Goal: Task Accomplishment & Management: Use online tool/utility

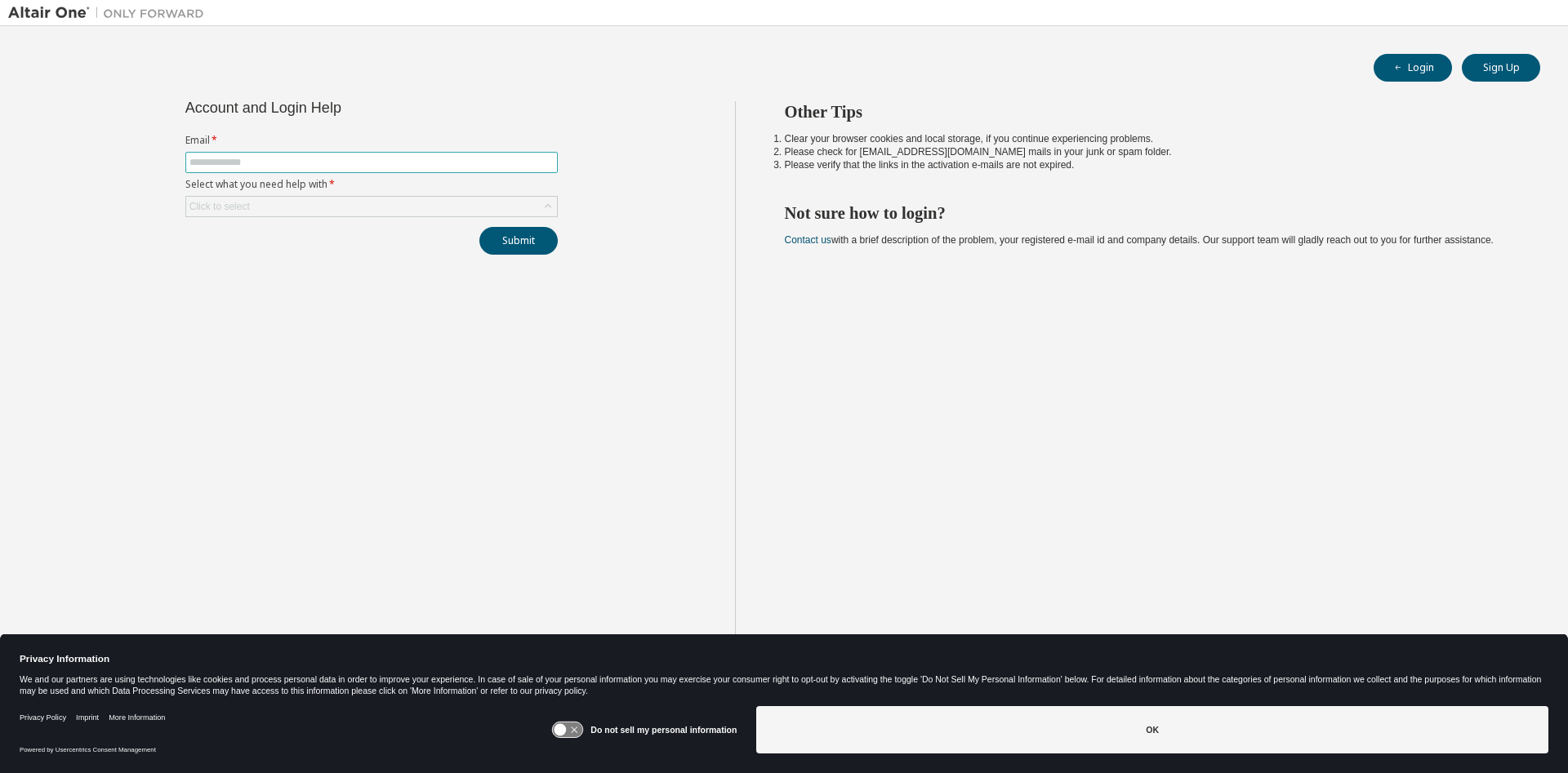
click at [436, 152] on span at bounding box center [371, 162] width 373 height 21
click at [417, 164] on input "text" at bounding box center [372, 162] width 364 height 13
paste input "**********"
type input "**********"
click at [433, 212] on div "Click to select" at bounding box center [371, 207] width 371 height 20
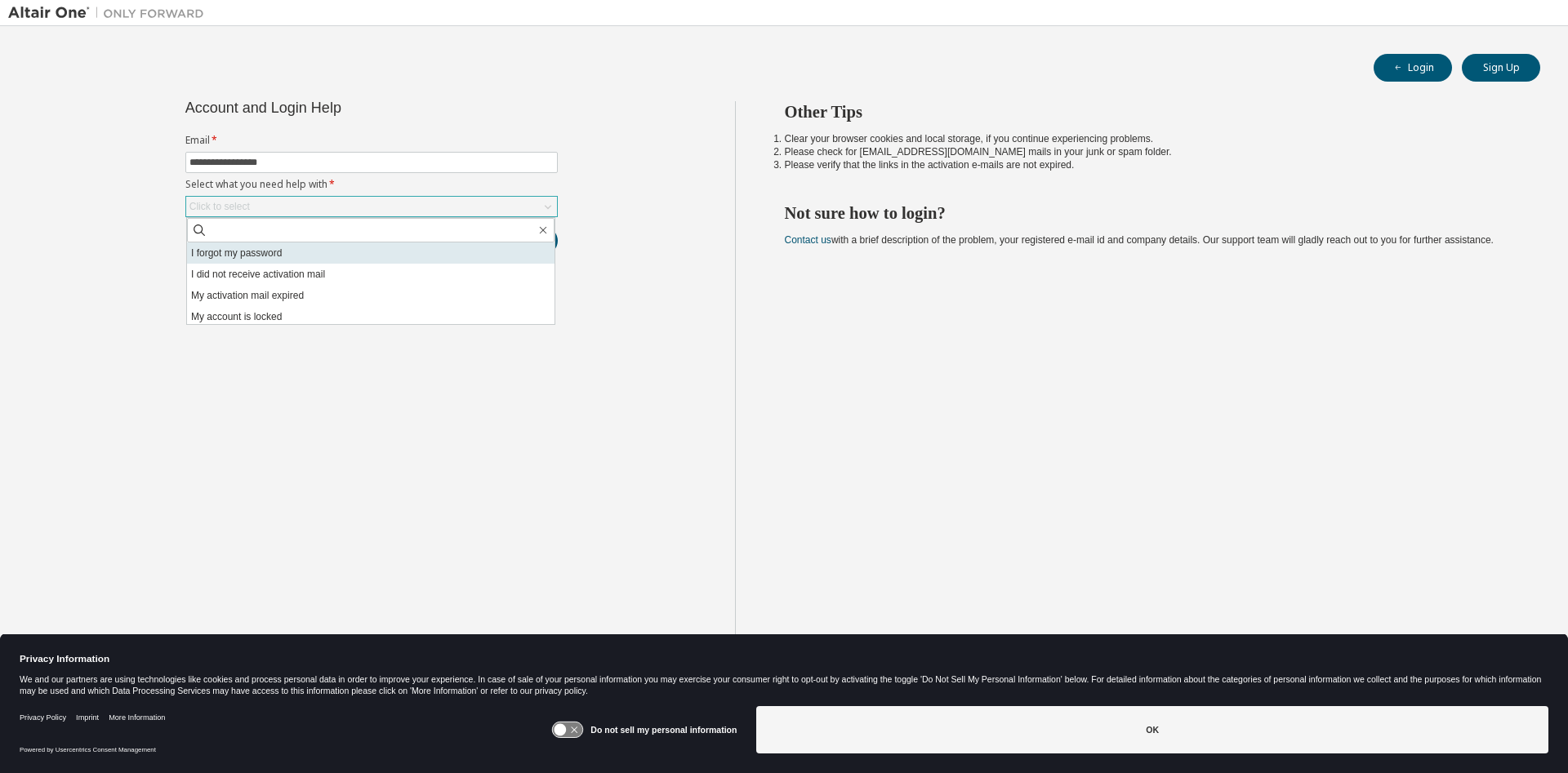
click at [383, 253] on li "I forgot my password" at bounding box center [371, 253] width 368 height 21
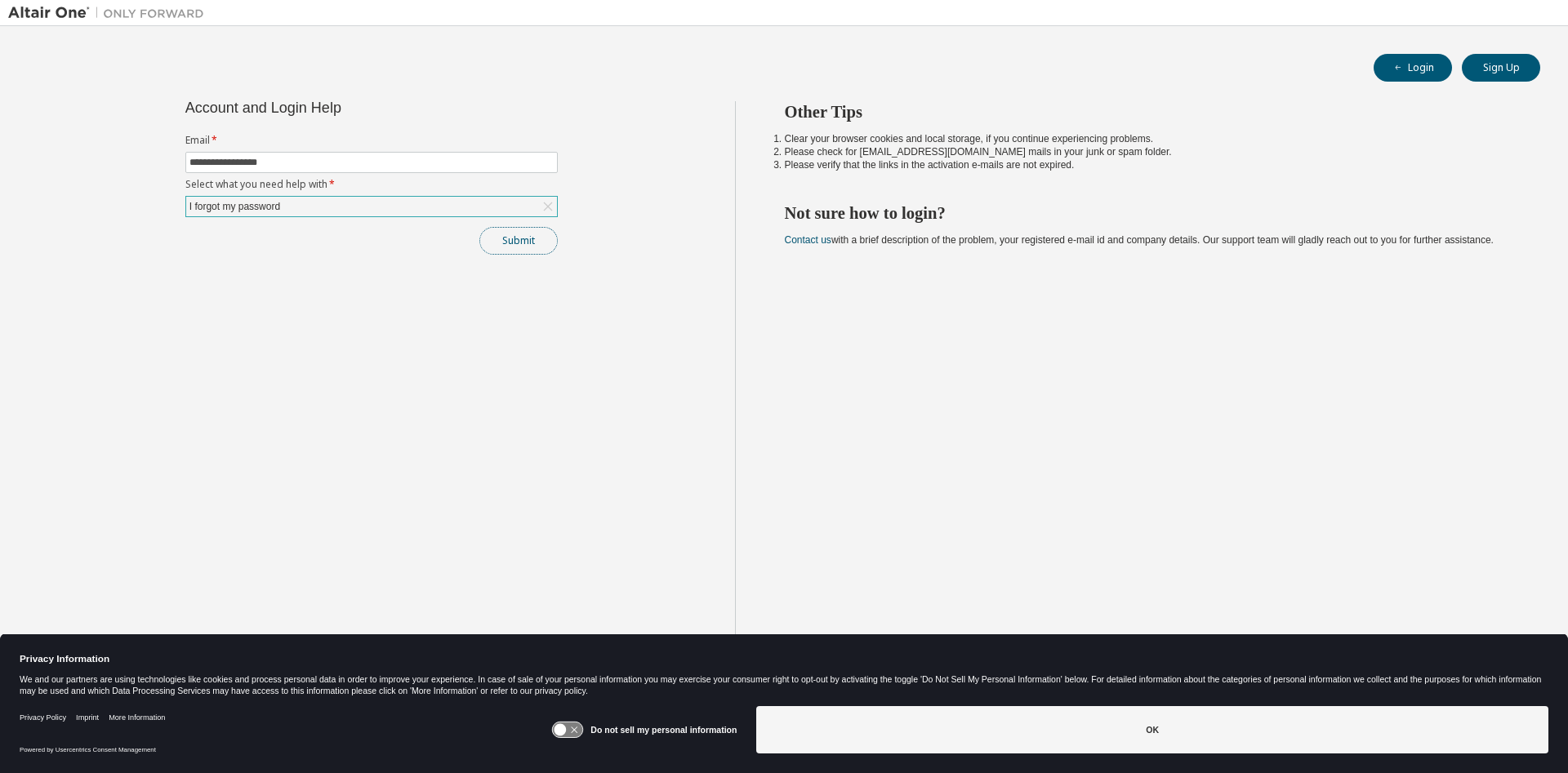
click at [537, 235] on button "Submit" at bounding box center [518, 240] width 79 height 28
click at [520, 228] on button "Submit" at bounding box center [518, 240] width 79 height 28
click at [1402, 69] on icon "button" at bounding box center [1398, 67] width 9 height 9
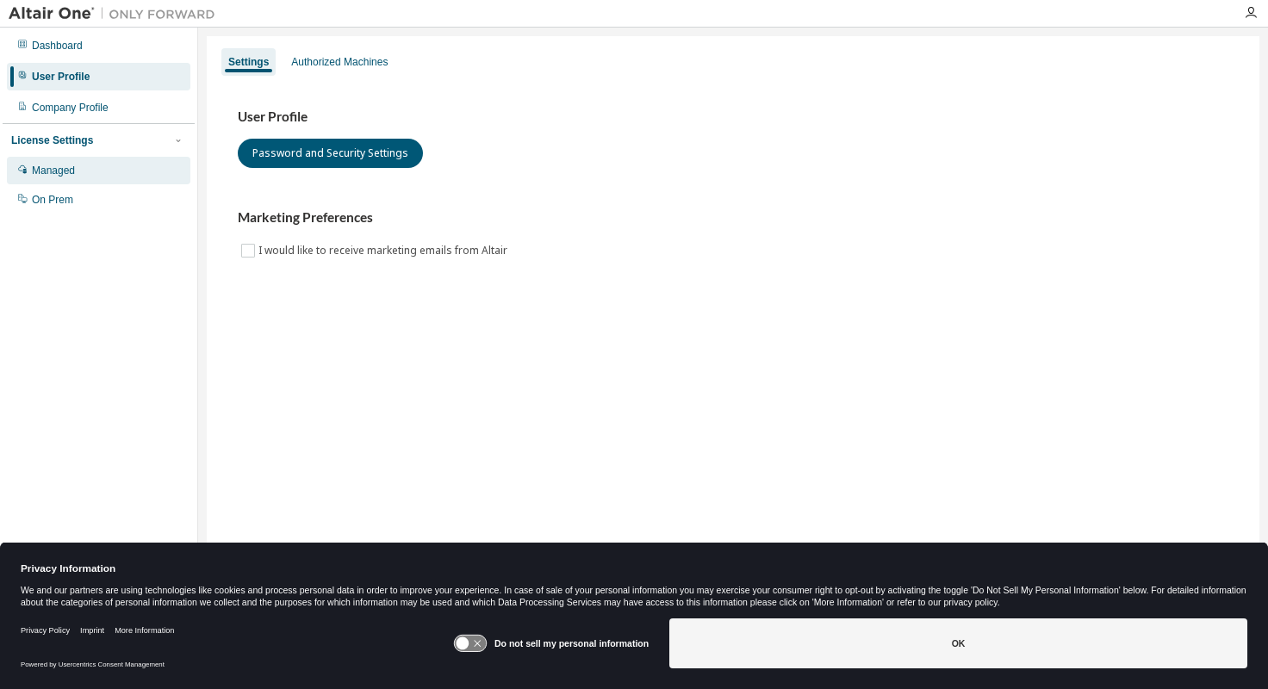
click at [53, 174] on div "Managed" at bounding box center [53, 171] width 43 height 14
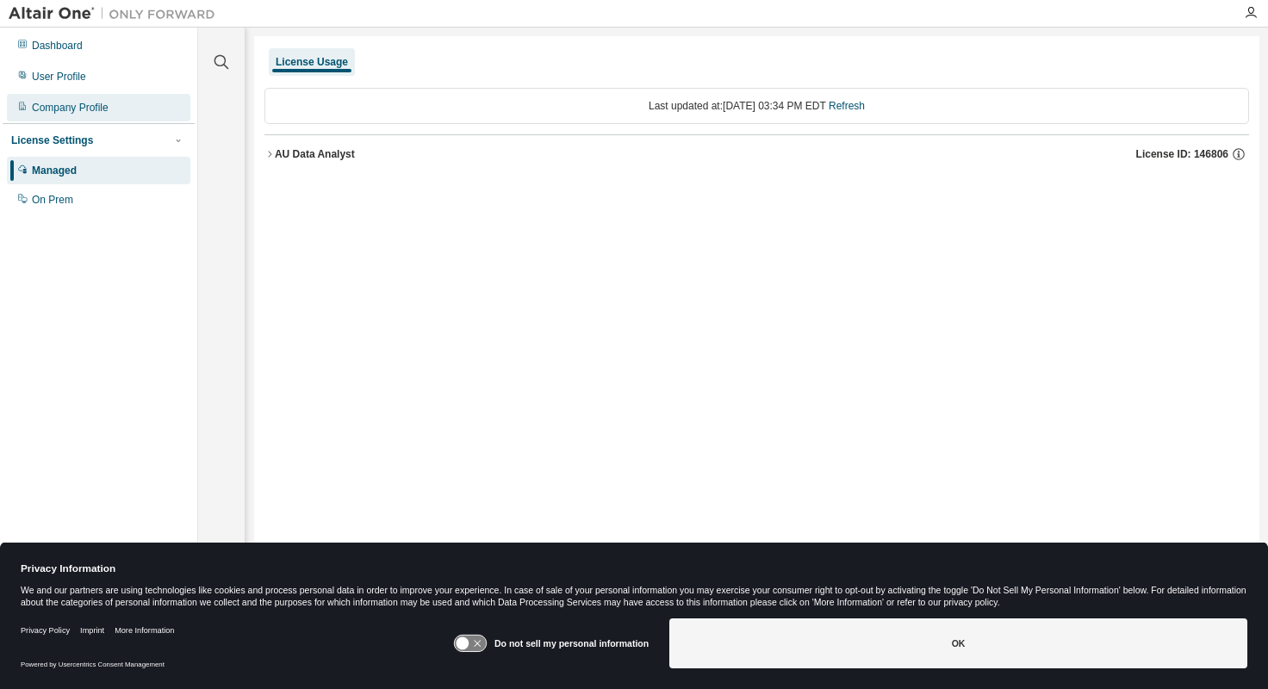
click at [89, 105] on div "Company Profile" at bounding box center [70, 108] width 77 height 14
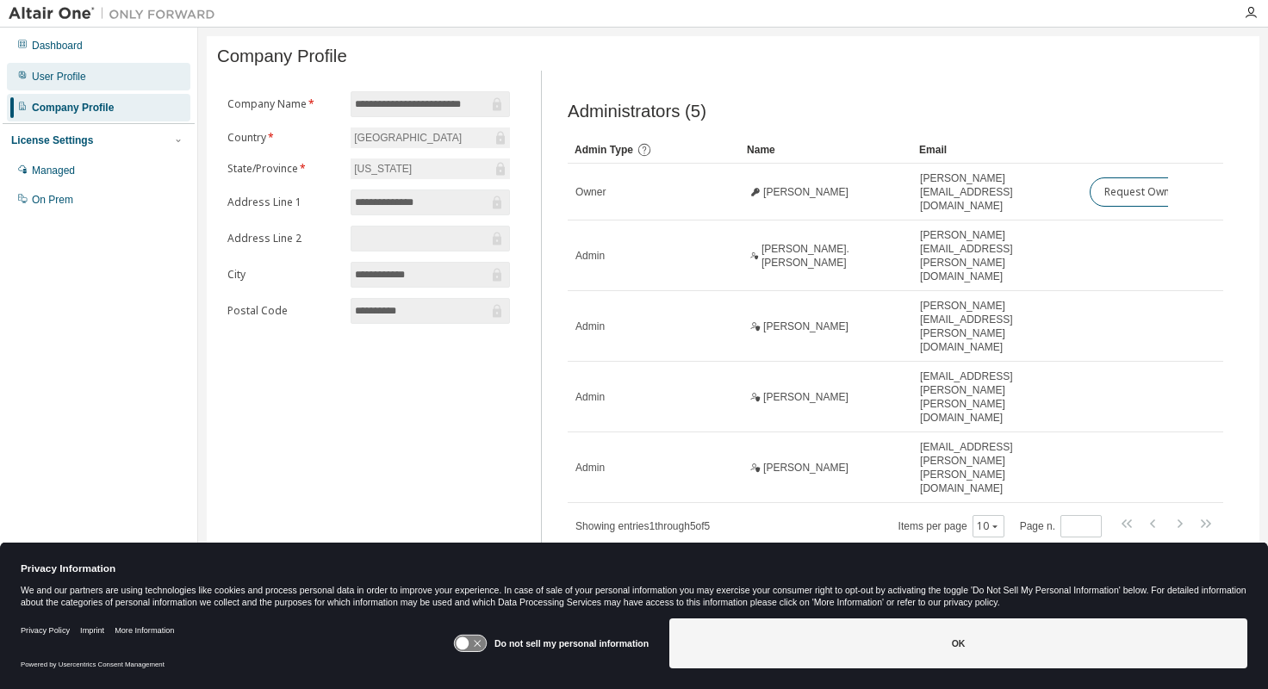
click at [84, 81] on div "User Profile" at bounding box center [59, 77] width 54 height 14
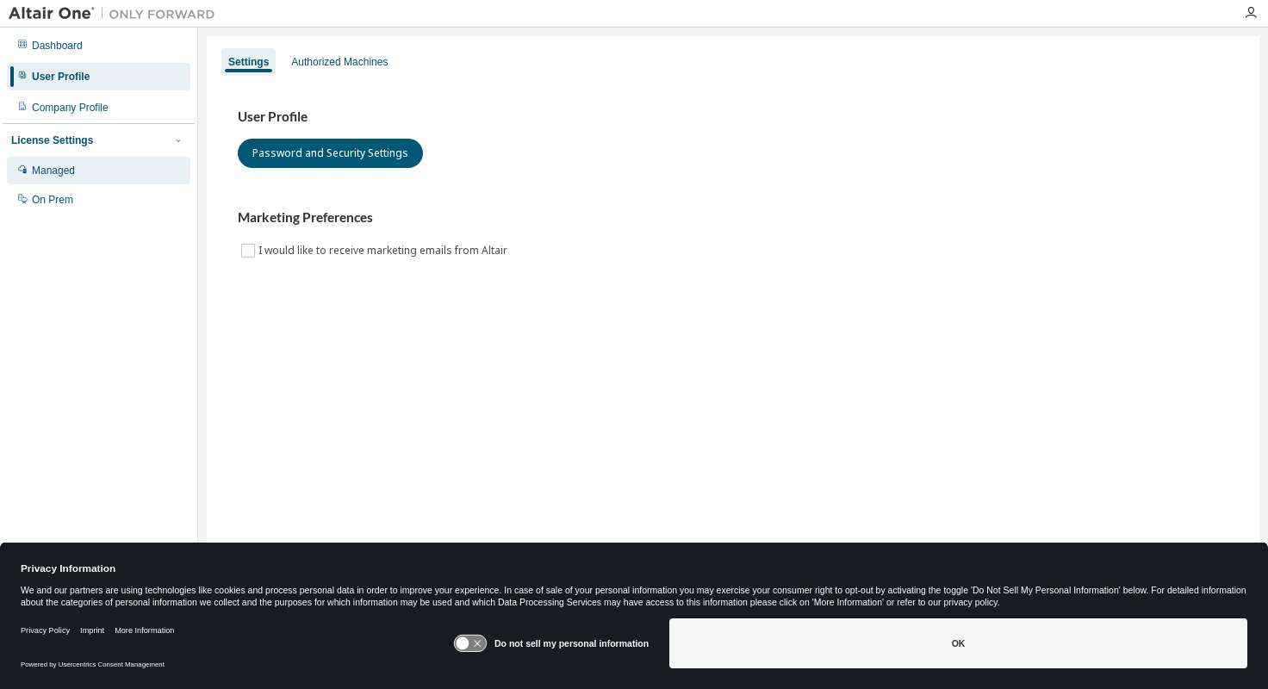
click at [62, 164] on div "Managed" at bounding box center [53, 171] width 43 height 14
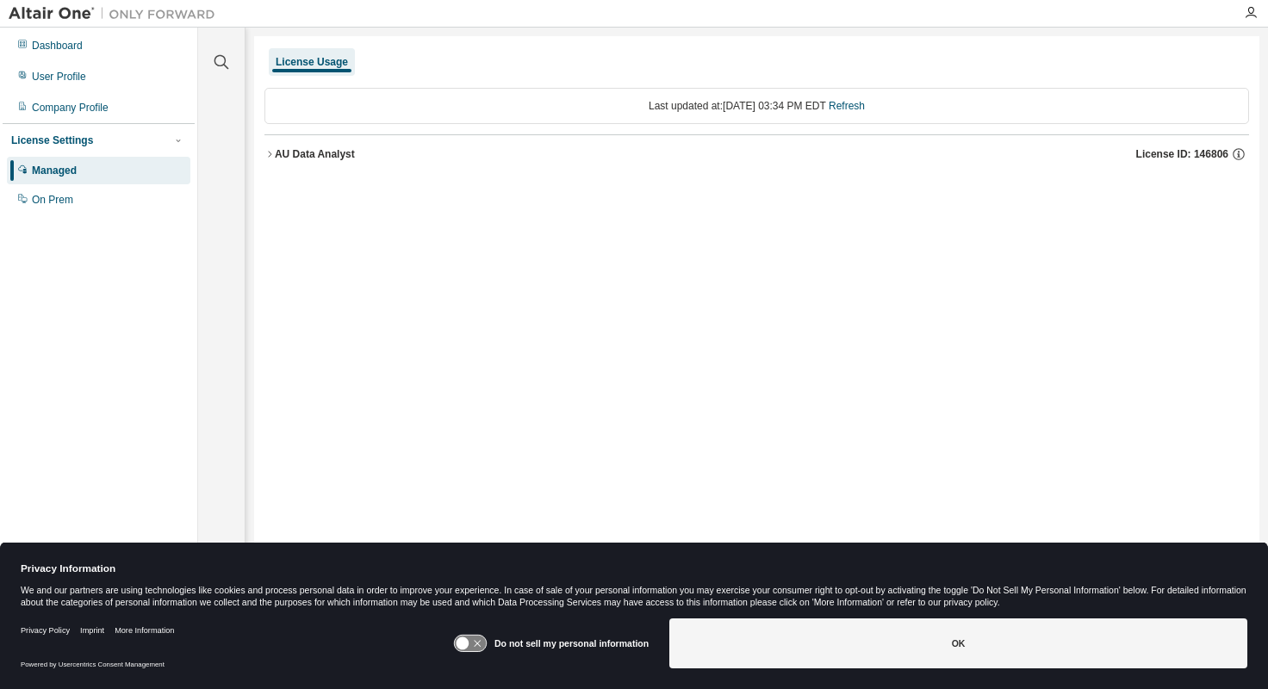
click at [55, 133] on div "License Settings" at bounding box center [98, 141] width 175 height 16
click at [62, 106] on div "Company Profile" at bounding box center [70, 108] width 77 height 14
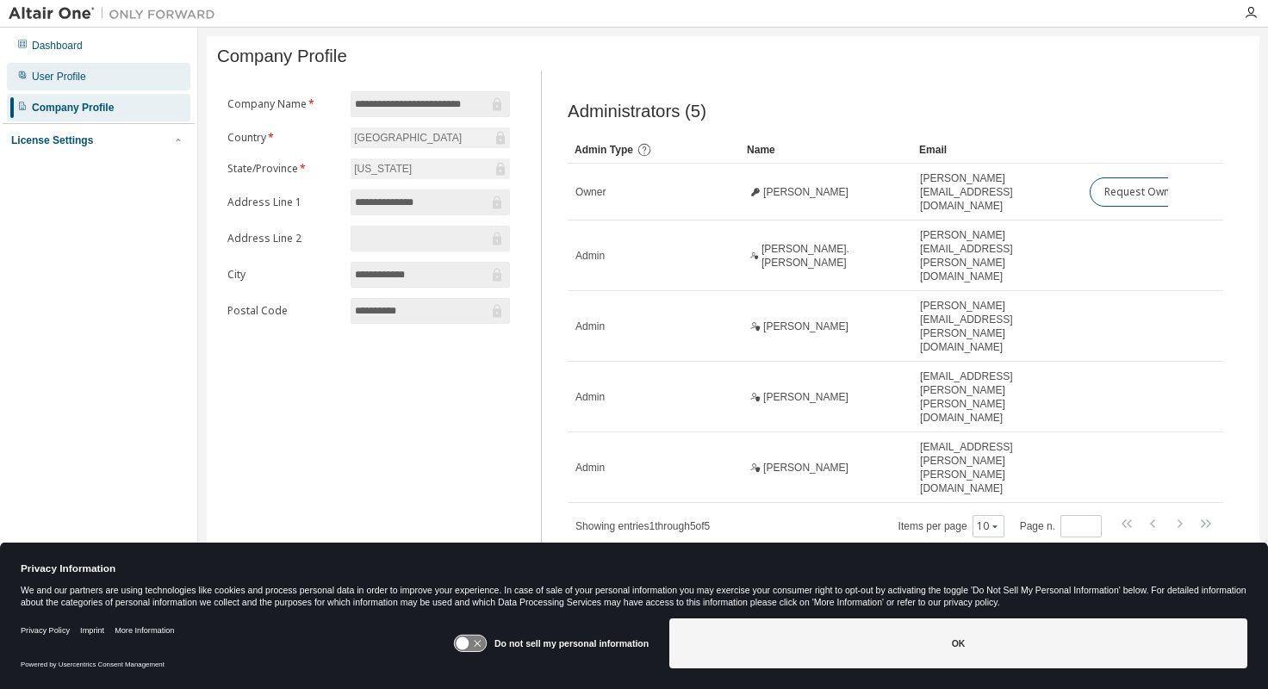
click at [69, 84] on div "User Profile" at bounding box center [59, 77] width 54 height 14
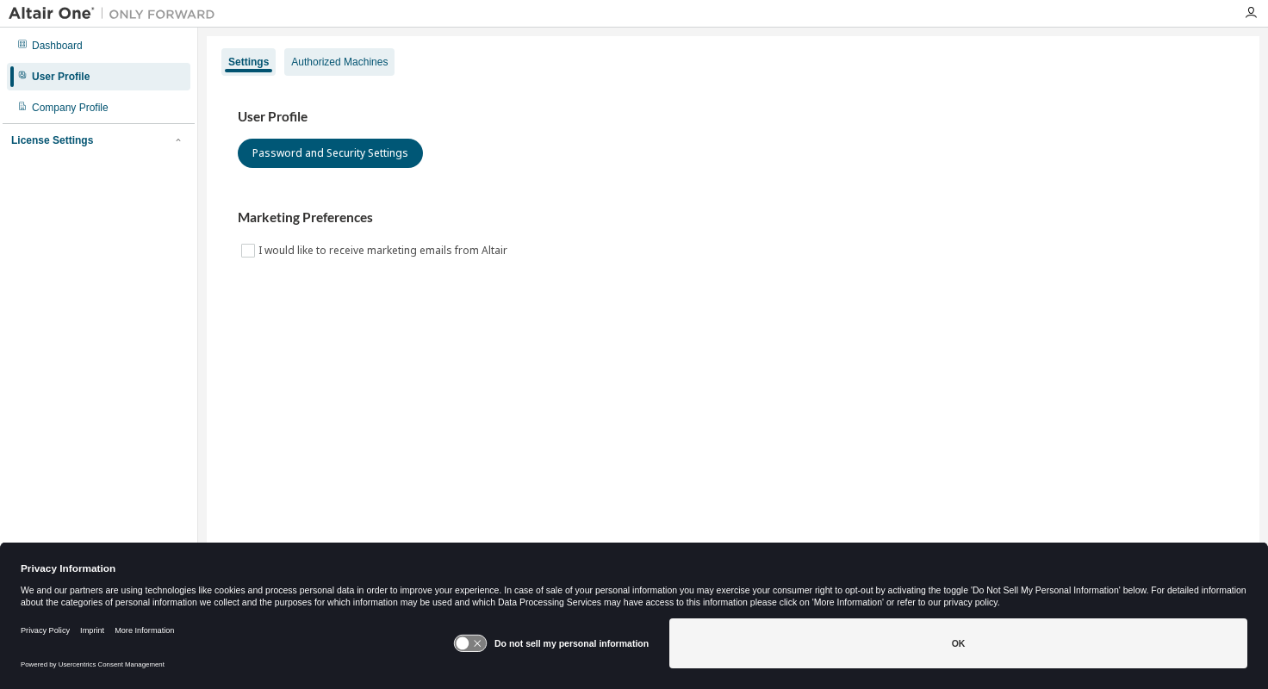
click at [341, 62] on div "Authorized Machines" at bounding box center [339, 62] width 96 height 14
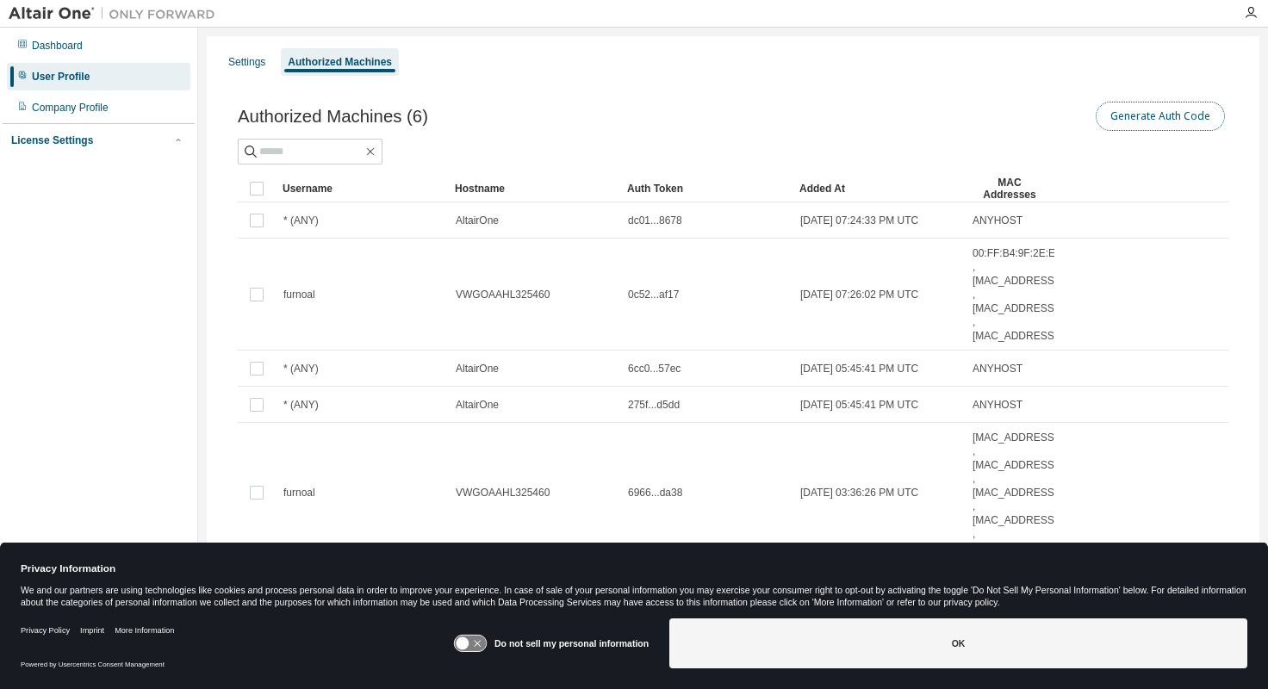
click at [1188, 111] on button "Generate Auth Code" at bounding box center [1159, 116] width 129 height 29
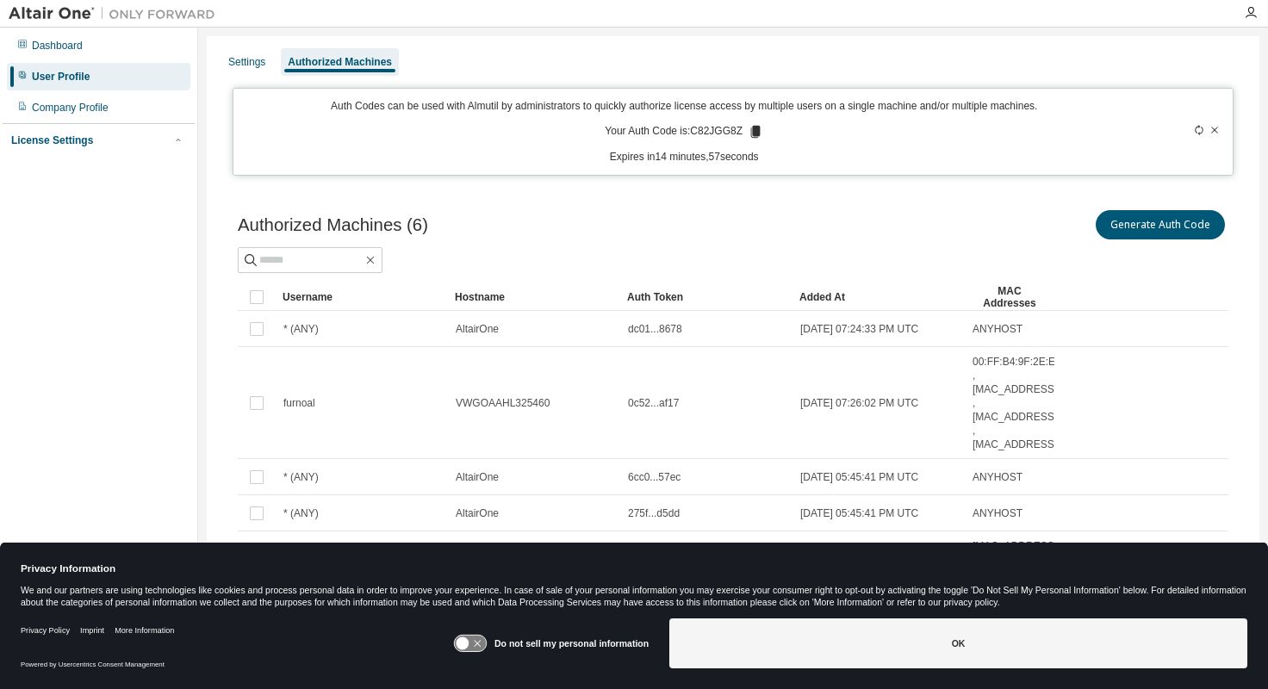
click at [755, 132] on icon at bounding box center [755, 132] width 9 height 12
click at [1151, 221] on button "Generate Auth Code" at bounding box center [1159, 224] width 129 height 29
click at [760, 135] on icon at bounding box center [755, 132] width 9 height 12
click at [1216, 129] on icon at bounding box center [1214, 130] width 10 height 10
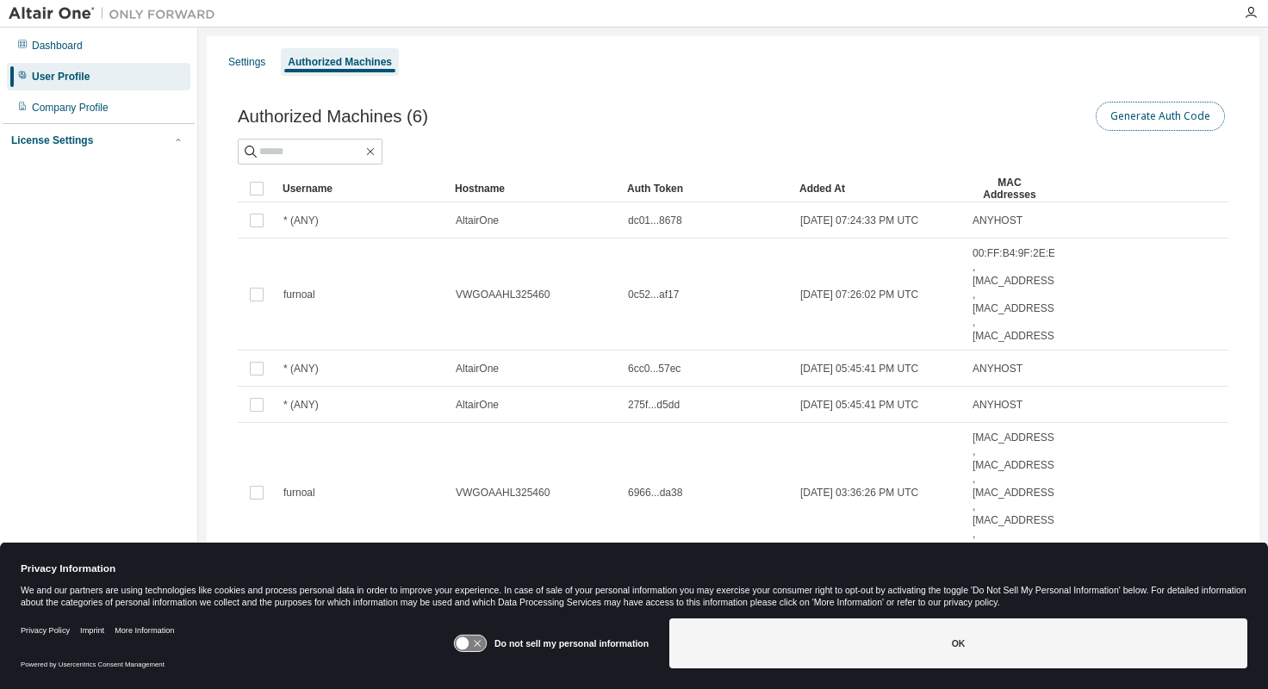
click at [1184, 112] on button "Generate Auth Code" at bounding box center [1159, 116] width 129 height 29
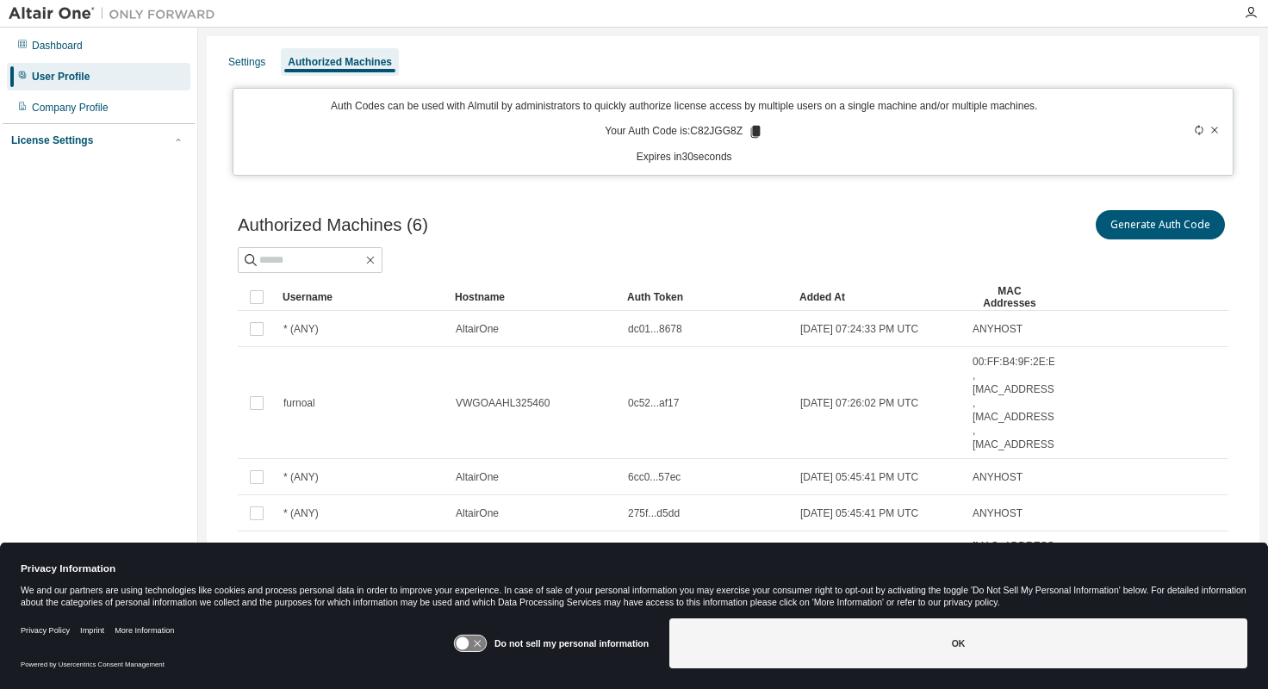
click at [718, 131] on p "Your Auth Code is: C82JGG8Z" at bounding box center [684, 132] width 158 height 16
copy p "C82JGG8Z"
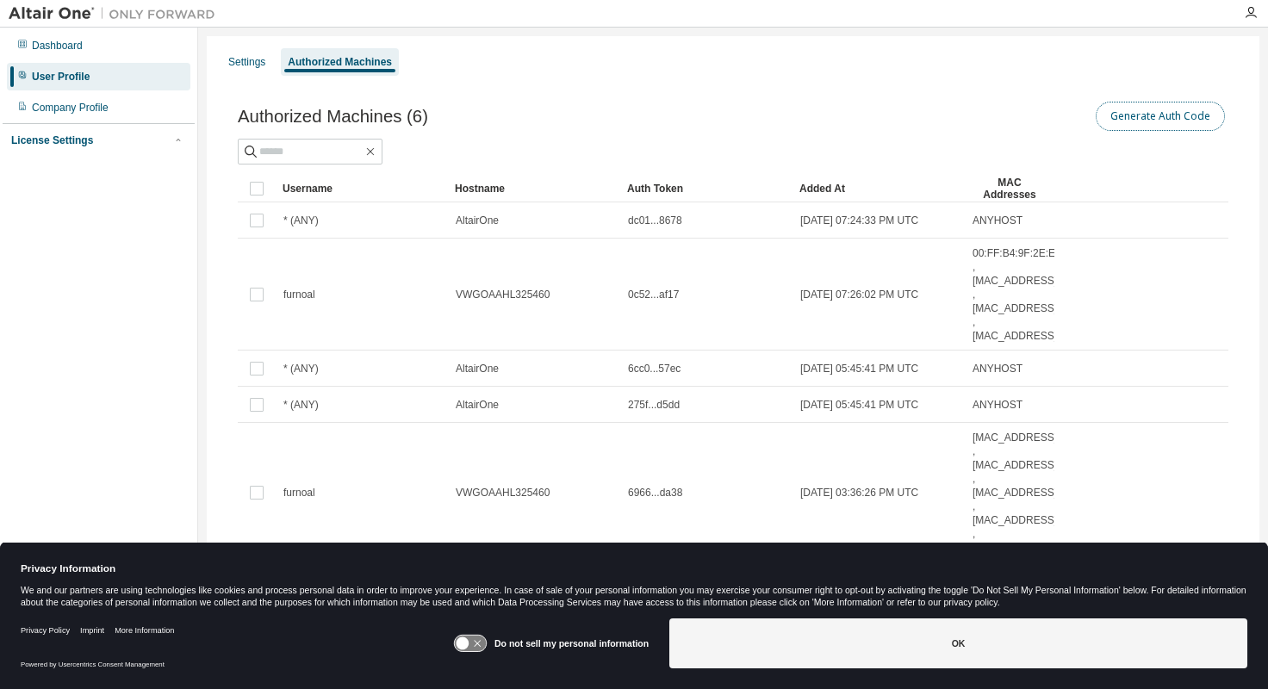
click at [1141, 109] on button "Generate Auth Code" at bounding box center [1159, 116] width 129 height 29
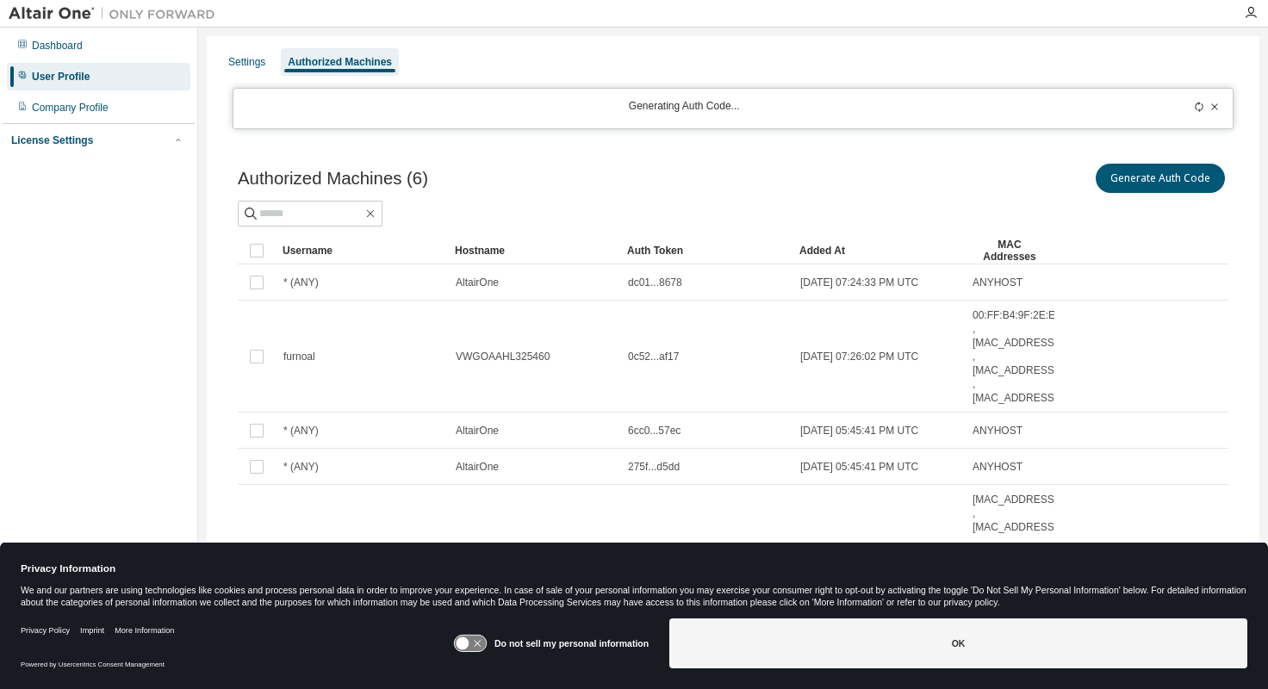
click at [1217, 108] on icon at bounding box center [1214, 107] width 10 height 10
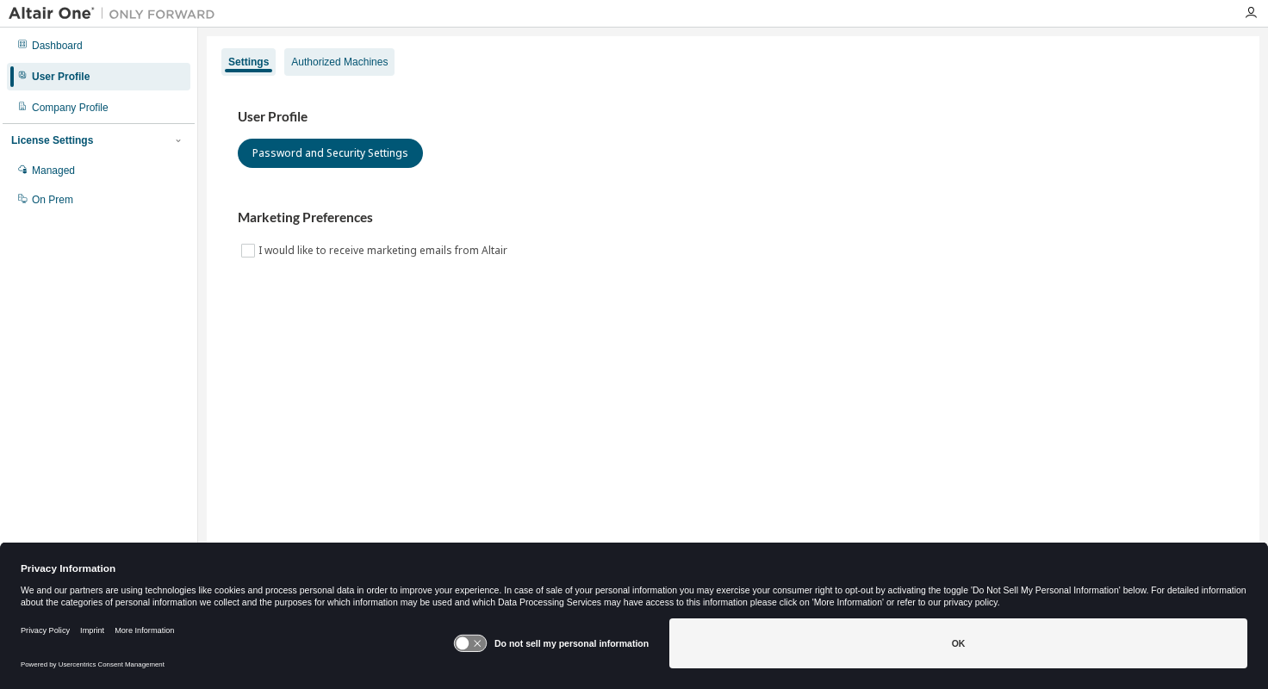
click at [340, 65] on div "Authorized Machines" at bounding box center [339, 62] width 96 height 14
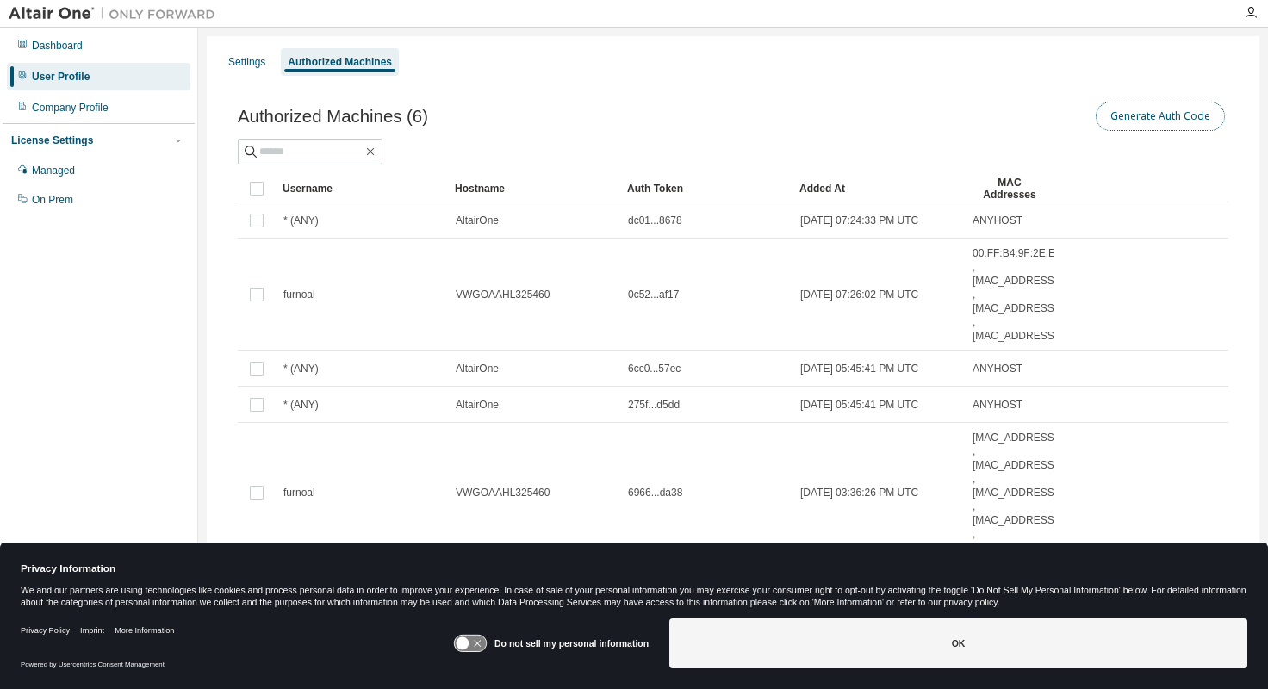
click at [1169, 128] on button "Generate Auth Code" at bounding box center [1159, 116] width 129 height 29
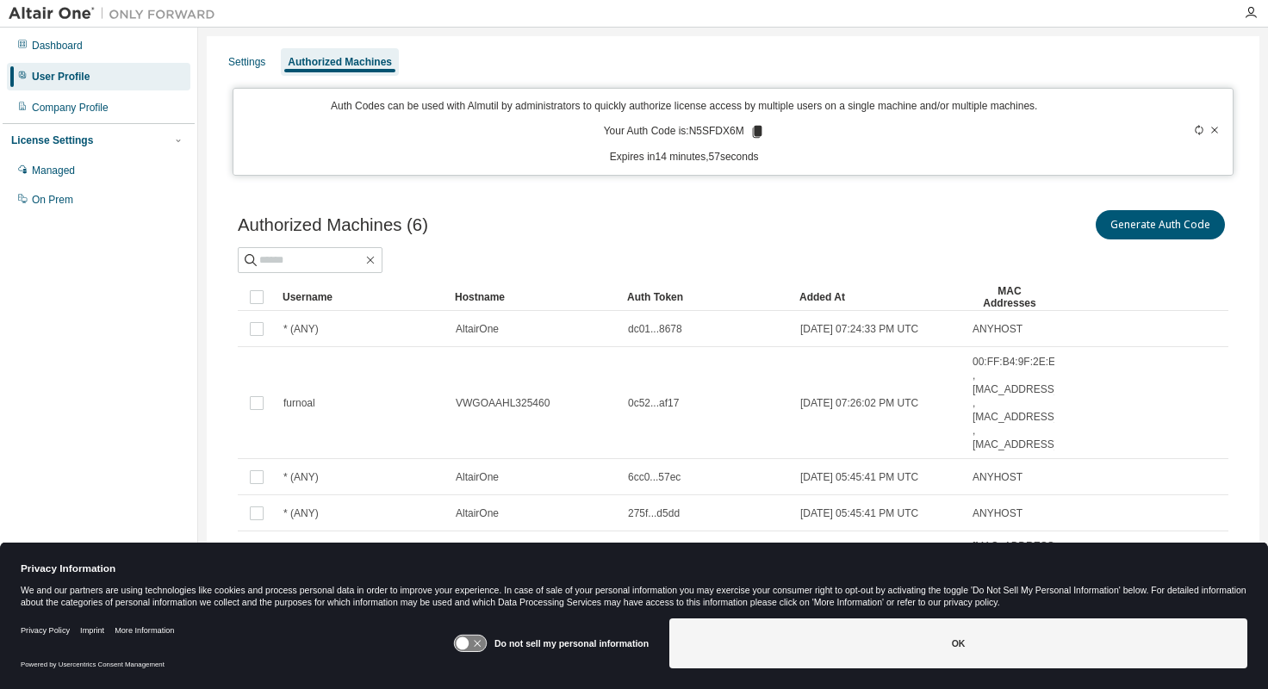
click at [760, 132] on icon at bounding box center [756, 132] width 9 height 12
click at [1213, 129] on icon at bounding box center [1214, 130] width 7 height 6
